Goal: Ask a question

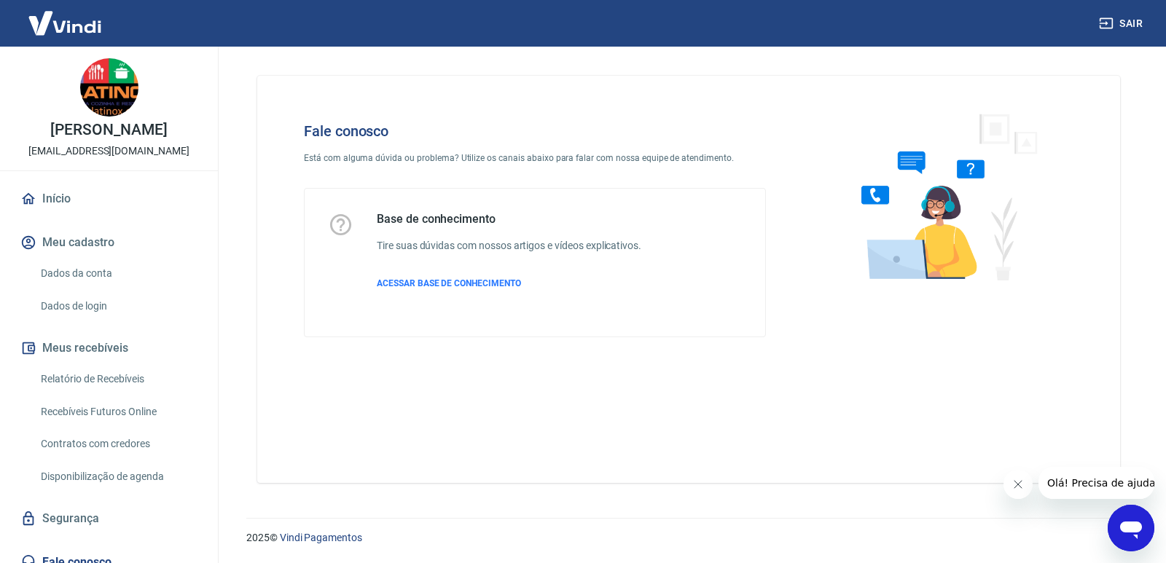
click at [1090, 481] on span "Olá! Precisa de ajuda?" at bounding box center [1104, 483] width 114 height 12
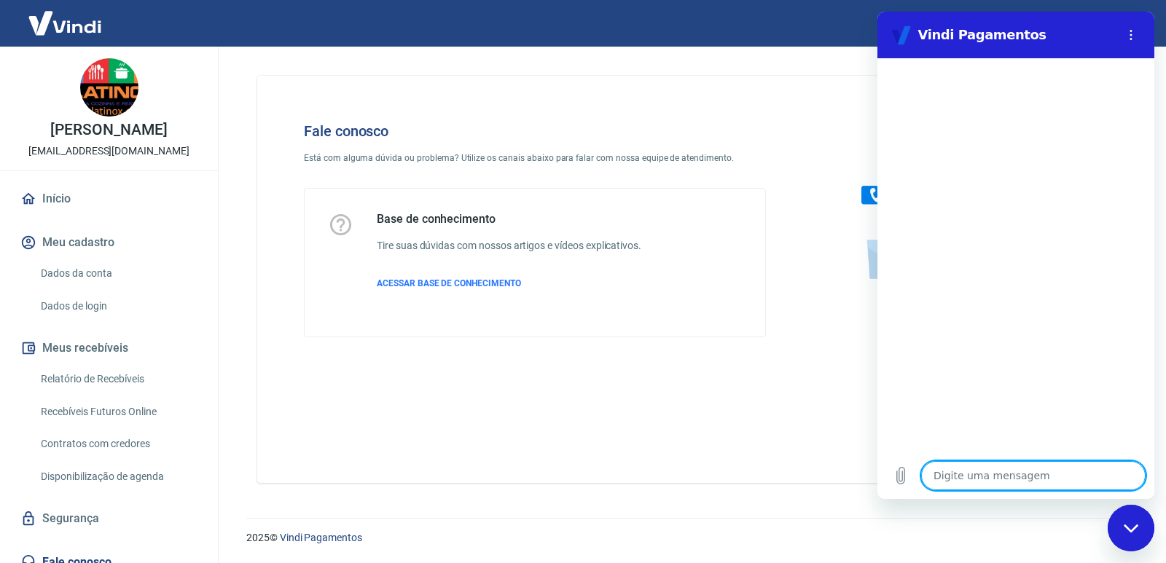
click at [1001, 477] on textarea at bounding box center [1033, 475] width 224 height 29
type textarea "o"
type textarea "x"
type textarea "ol"
type textarea "x"
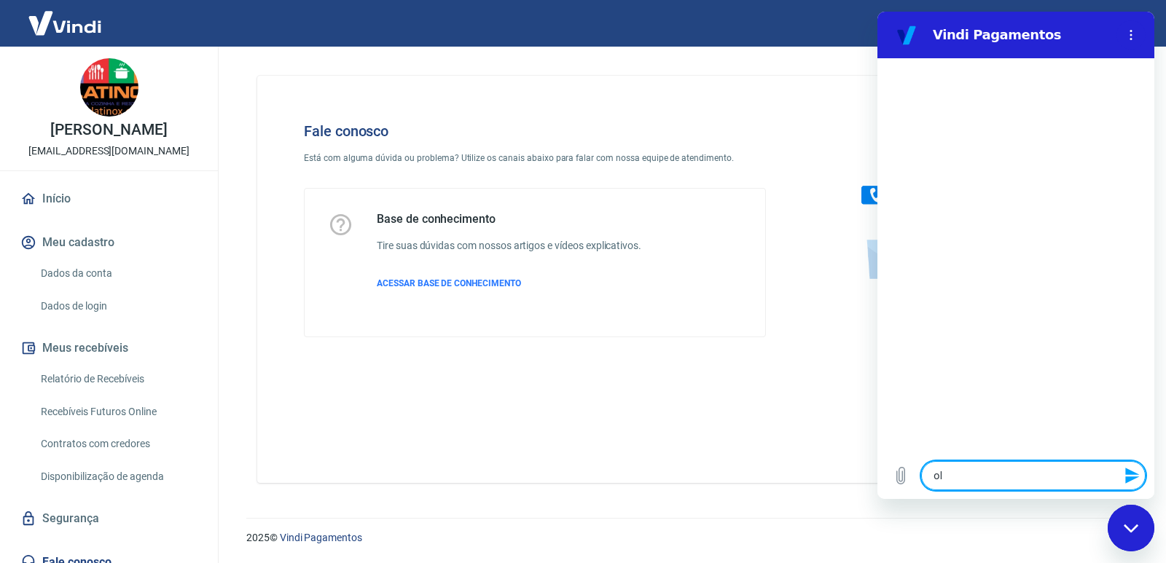
type textarea "olá"
type textarea "x"
type textarea "olá"
type textarea "x"
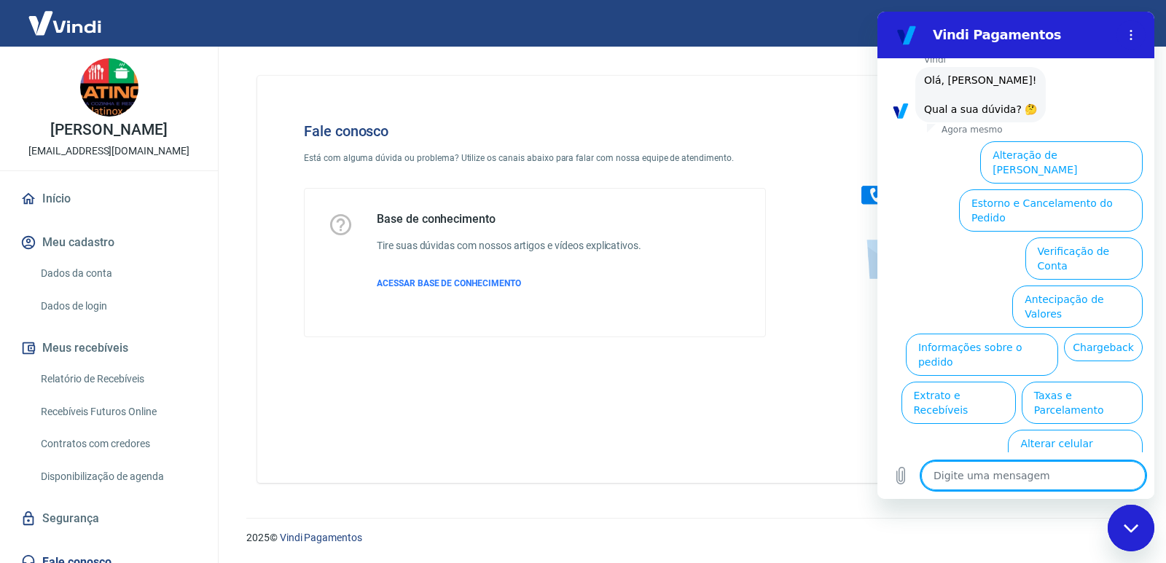
scroll to position [71, 0]
click at [1064, 333] on button "Chargeback" at bounding box center [1103, 345] width 79 height 28
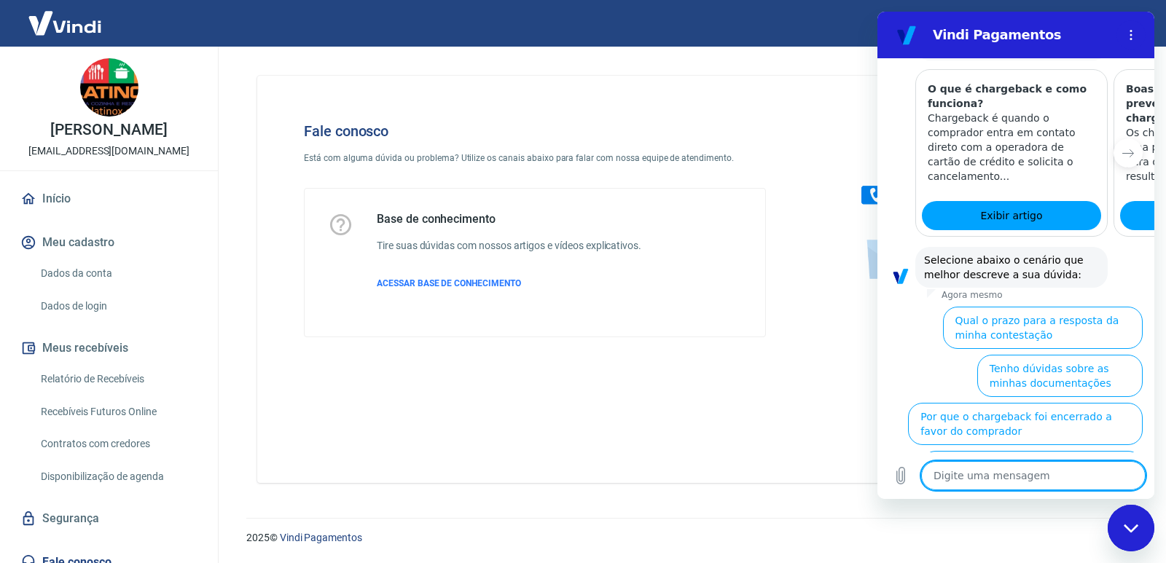
scroll to position [506, 0]
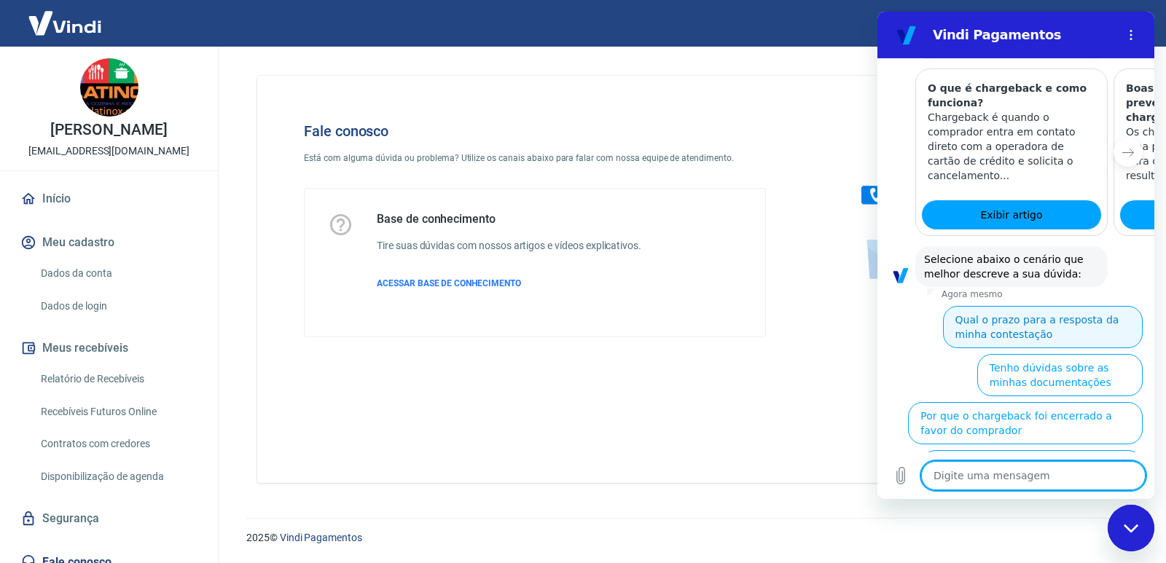
click at [970, 306] on button "Qual o prazo para a resposta da minha contestação" at bounding box center [1043, 327] width 200 height 42
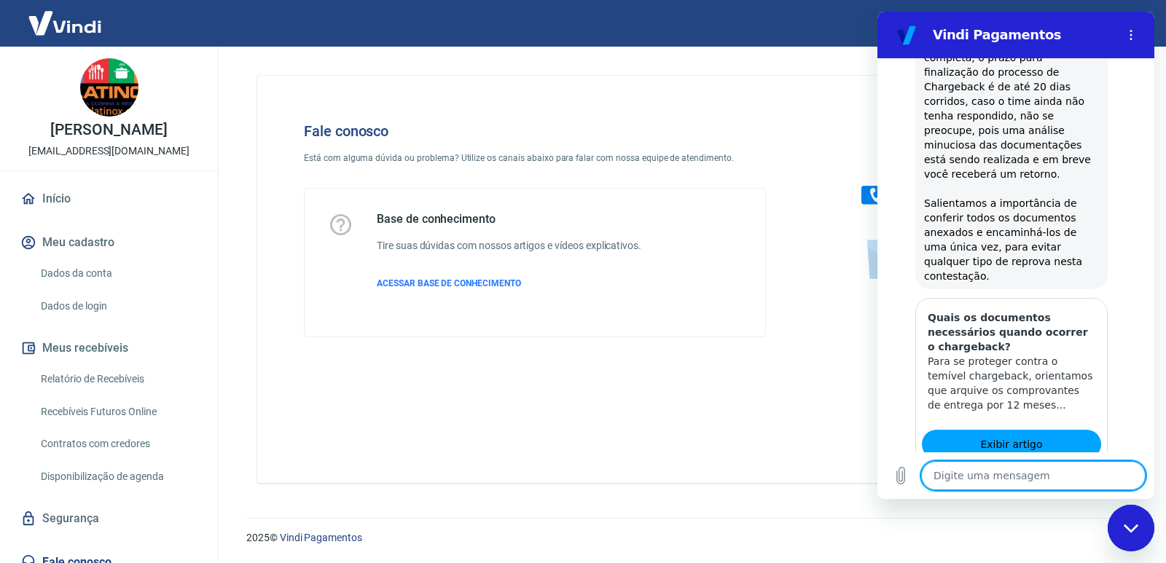
scroll to position [1022, 0]
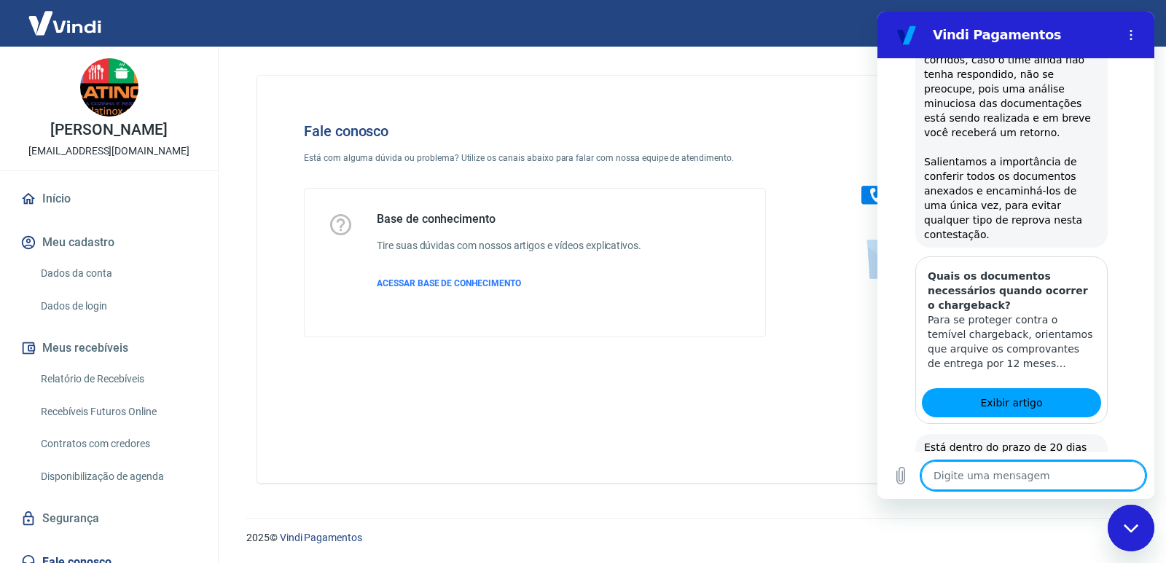
click at [1063, 494] on button "Sim" at bounding box center [1071, 508] width 42 height 28
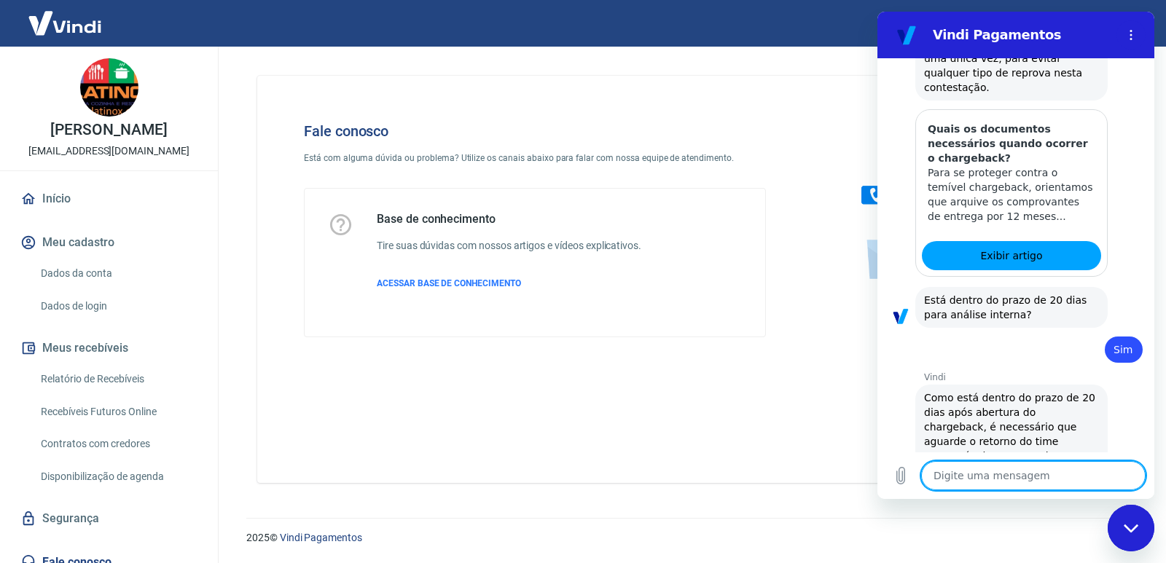
scroll to position [1206, 0]
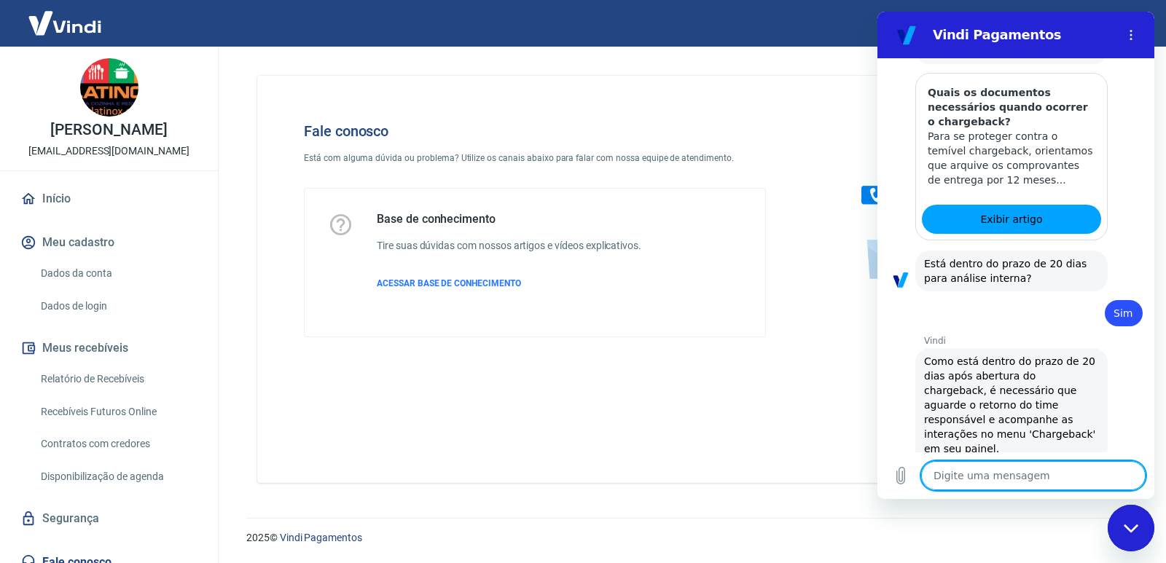
click at [1104, 509] on button "Não" at bounding box center [1120, 523] width 44 height 28
type textarea "x"
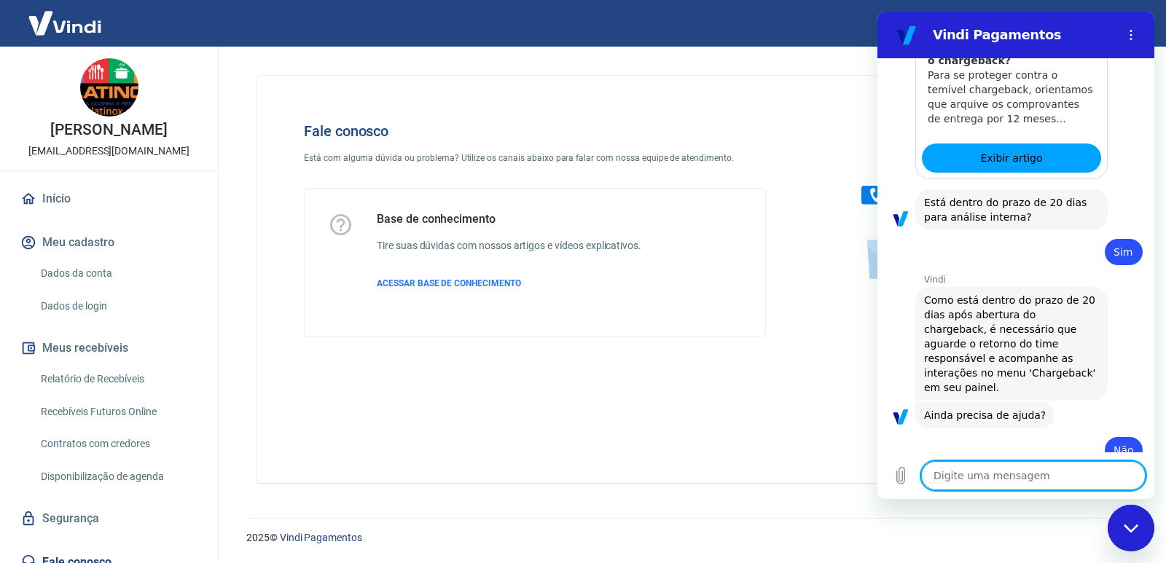
scroll to position [1337, 0]
